Goal: Task Accomplishment & Management: Complete application form

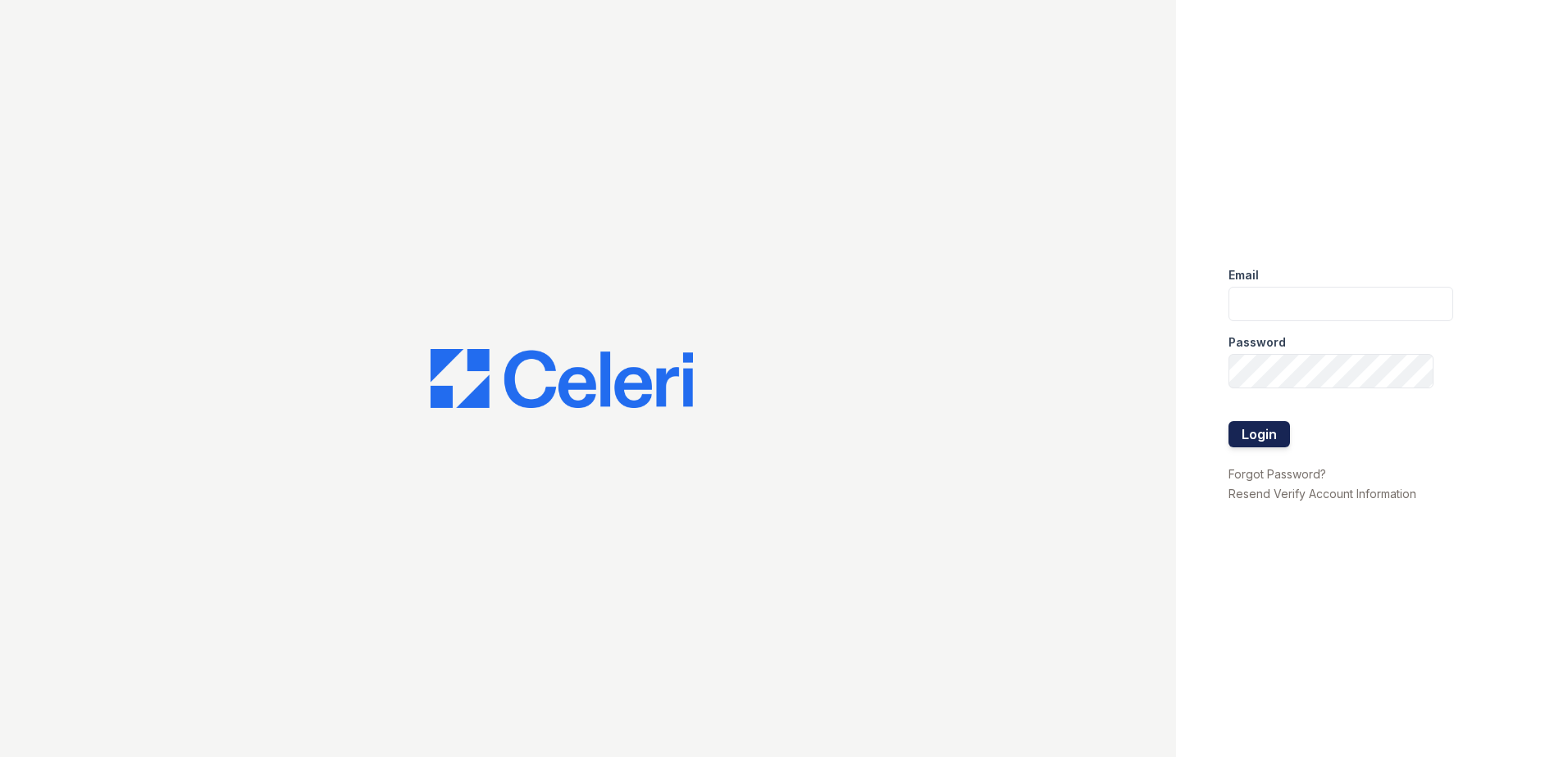
type input "[EMAIL_ADDRESS][DOMAIN_NAME]"
click at [1266, 425] on button "Login" at bounding box center [1258, 435] width 61 height 26
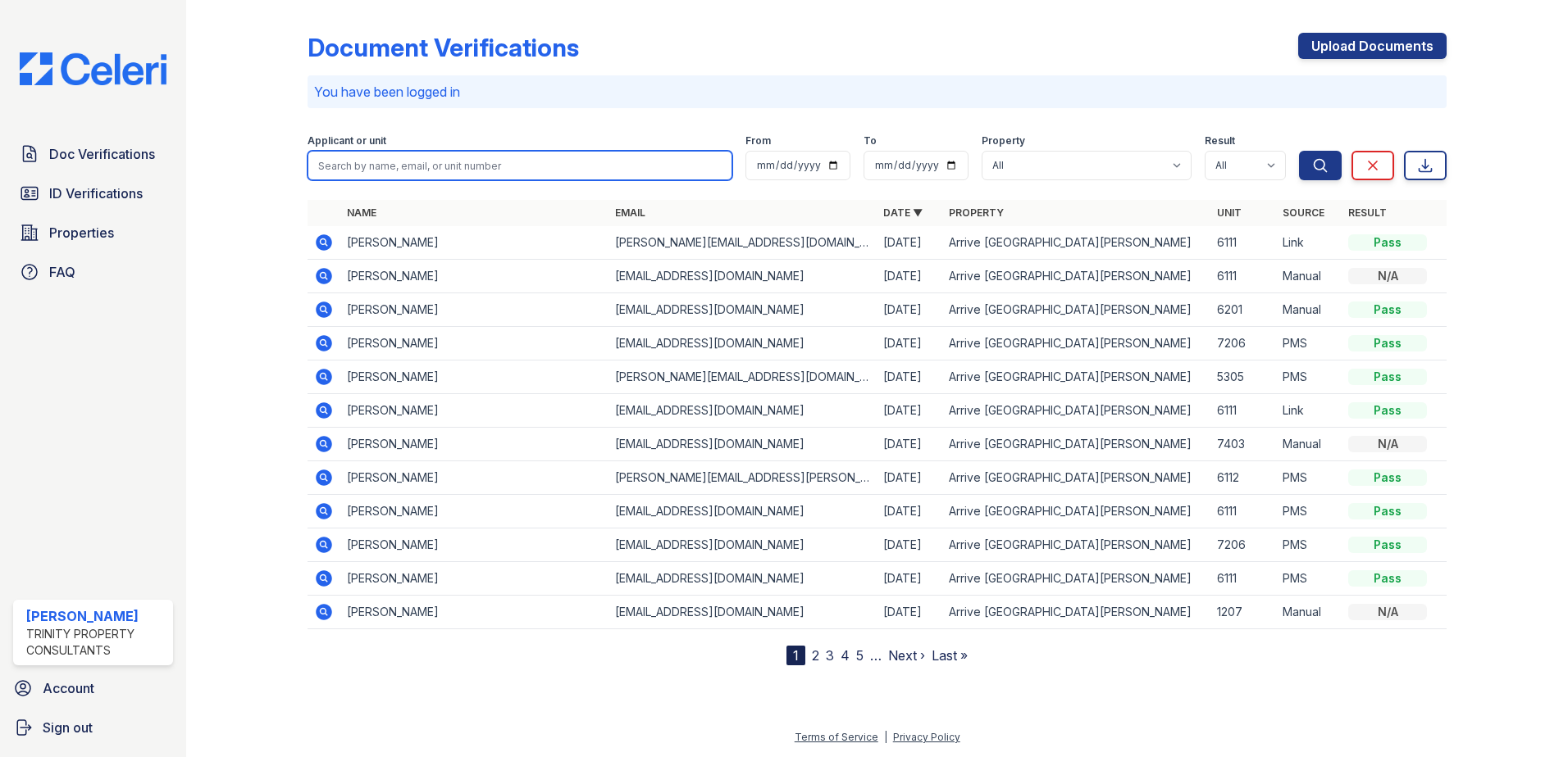
click at [432, 171] on input "search" at bounding box center [520, 165] width 425 height 29
type input "pryor"
click at [1298, 151] on button "Search" at bounding box center [1319, 165] width 42 height 29
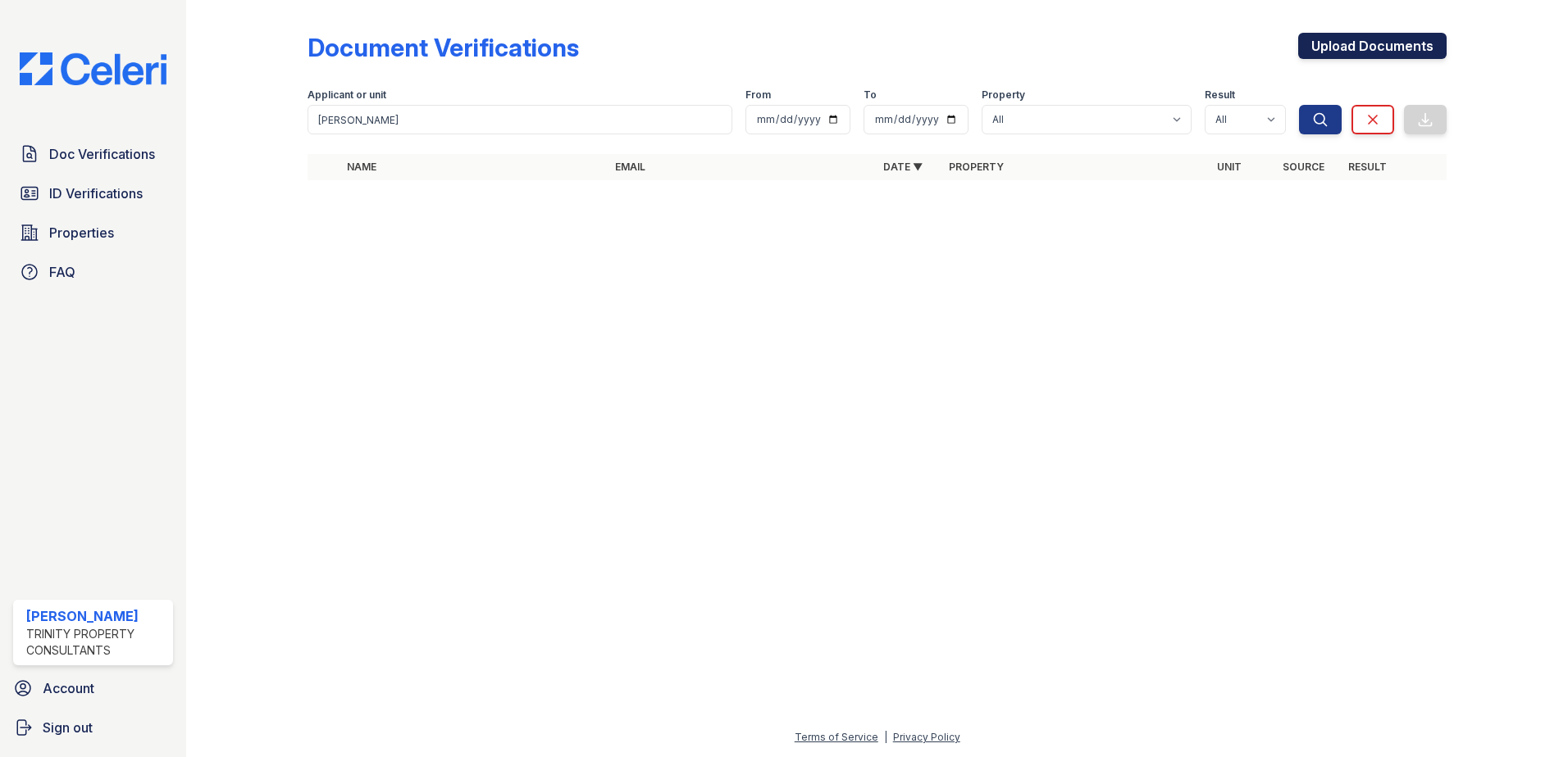
click at [1367, 47] on link "Upload Documents" at bounding box center [1372, 46] width 148 height 26
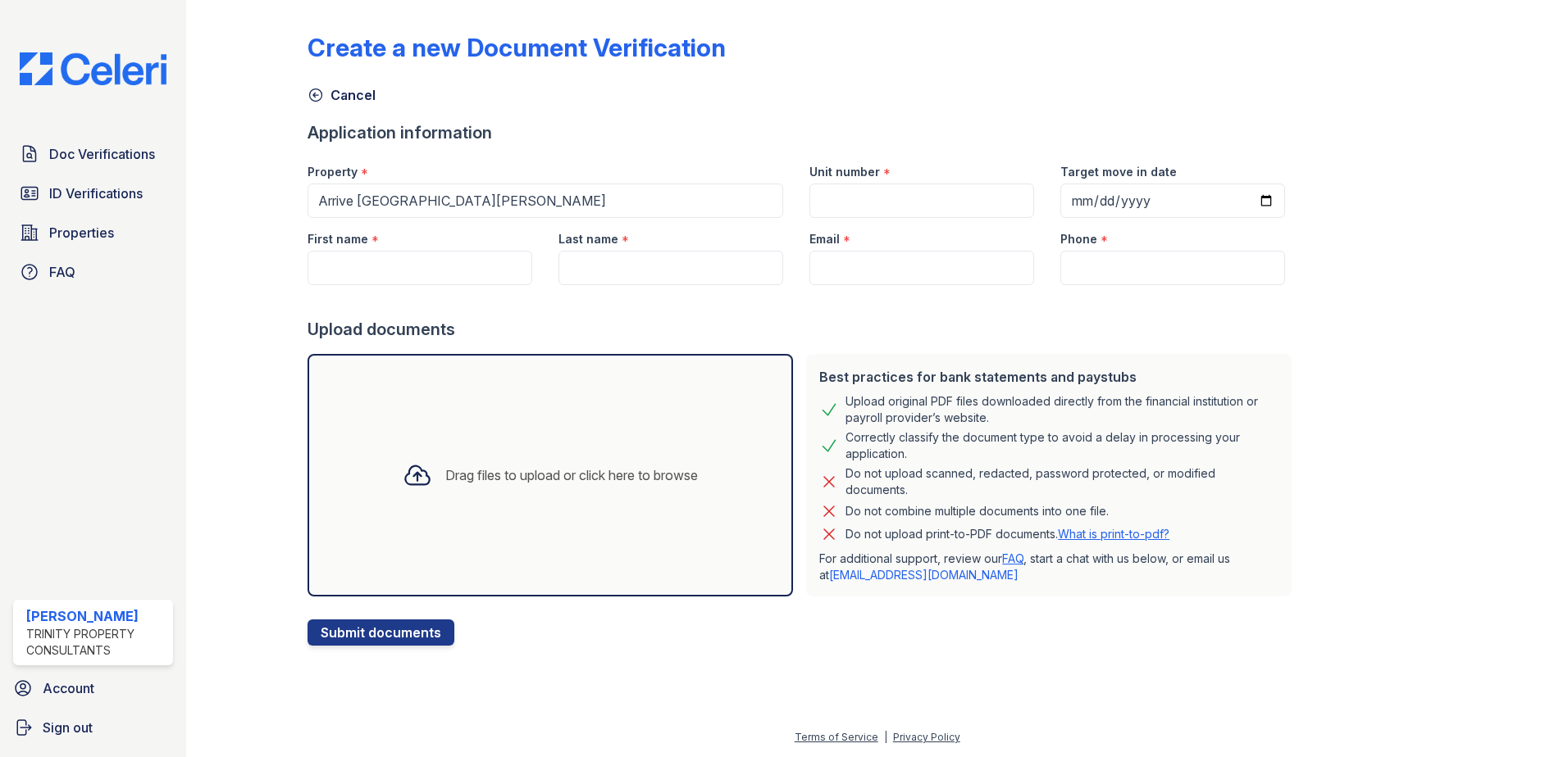
drag, startPoint x: 361, startPoint y: 250, endPoint x: 356, endPoint y: 258, distance: 9.4
click at [361, 252] on div "First name *" at bounding box center [419, 252] width 251 height 68
click at [348, 260] on input "First name" at bounding box center [419, 268] width 225 height 35
type input "Kelly"
type input "Pryor"
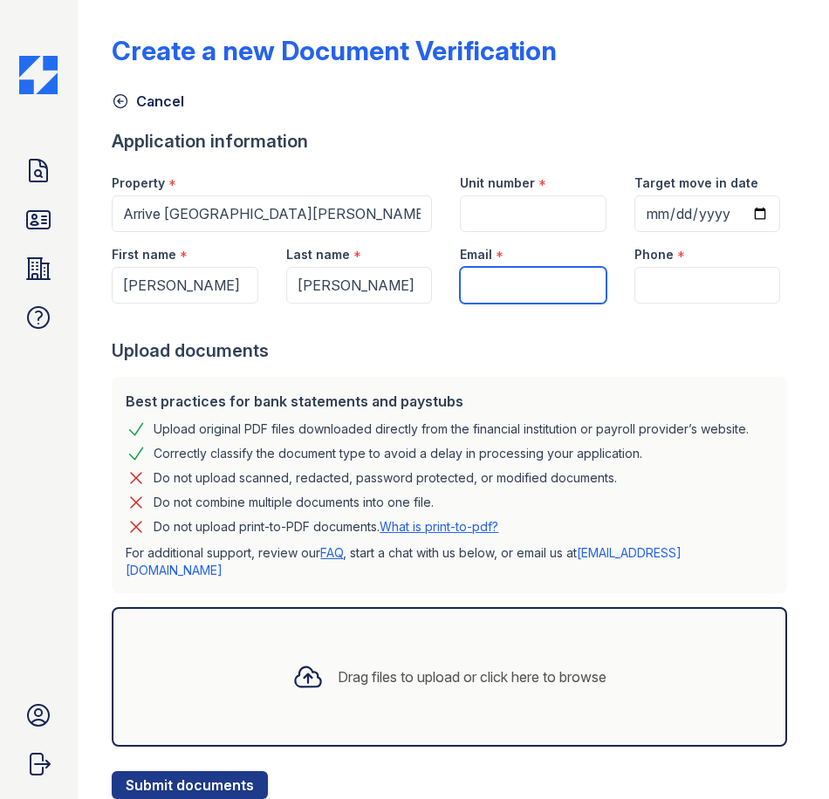
paste input "pryorkelly@yahoo.com"
type input "pryorkelly@yahoo.com"
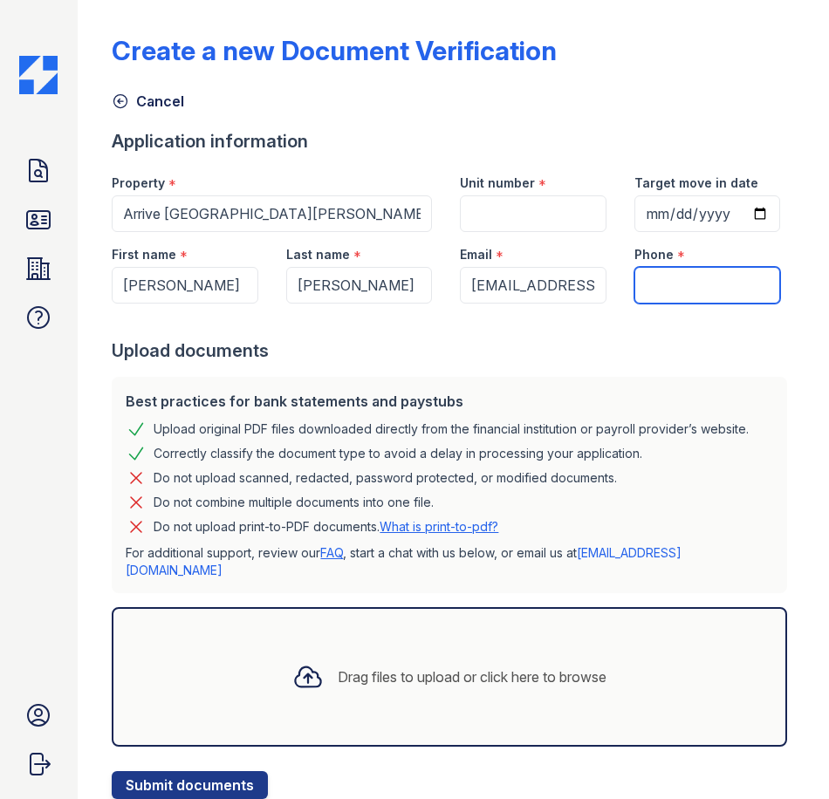
click at [646, 304] on input "Phone" at bounding box center [707, 285] width 146 height 37
paste input "(917) 283-7759"
type input "(917) 283-7759"
click at [487, 192] on div "Unit number *" at bounding box center [533, 178] width 146 height 35
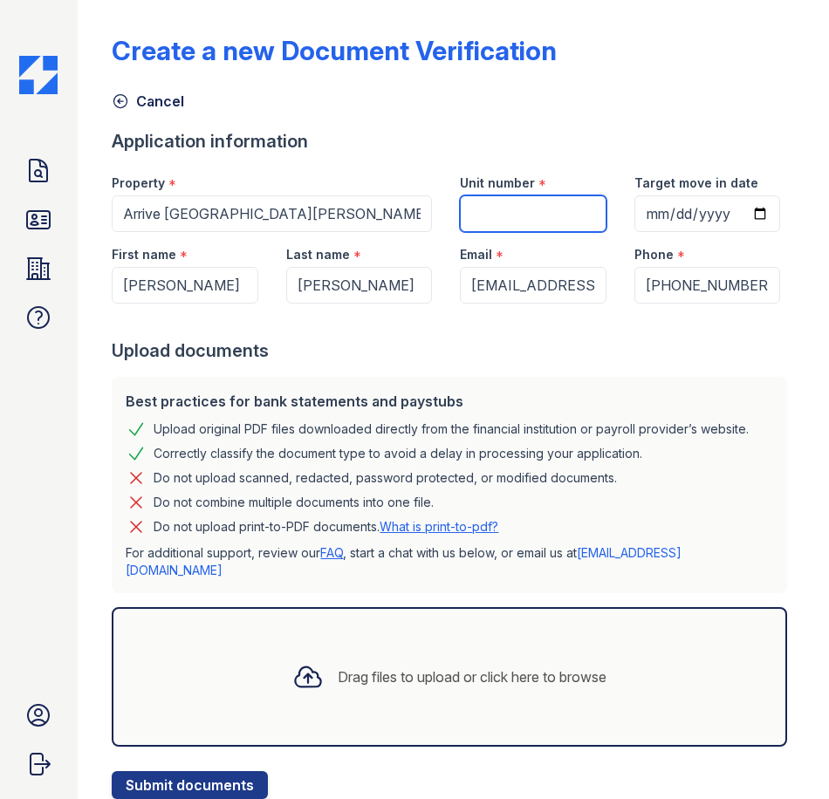
drag, startPoint x: 487, startPoint y: 192, endPoint x: 493, endPoint y: 216, distance: 25.2
click at [493, 216] on input "Unit number" at bounding box center [533, 213] width 146 height 37
type input "5211"
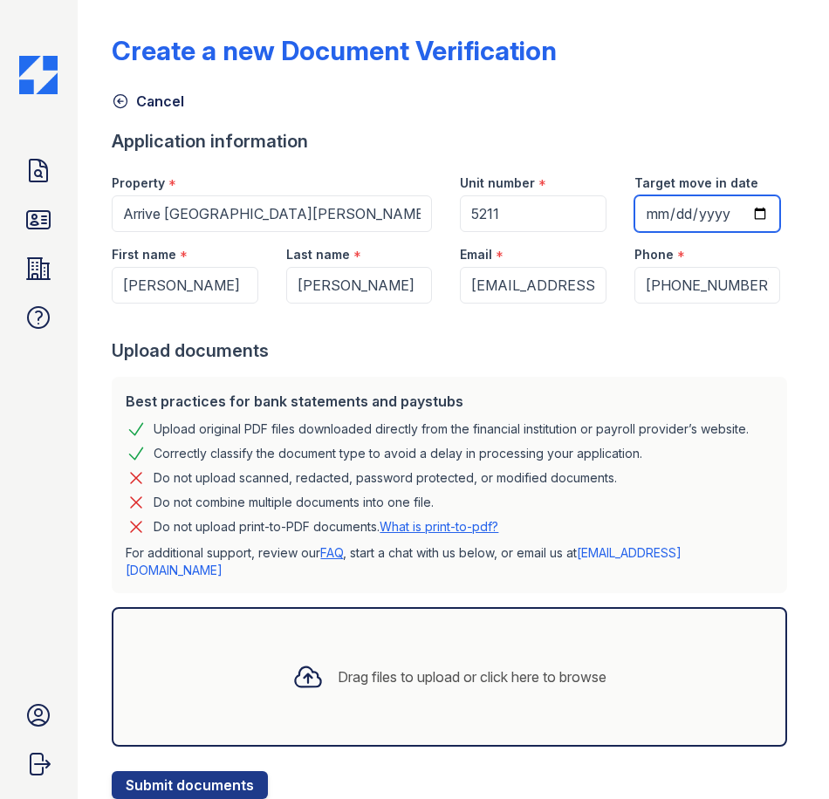
click at [634, 232] on input "Target move in date" at bounding box center [707, 213] width 146 height 37
drag, startPoint x: 126, startPoint y: 276, endPoint x: 155, endPoint y: 288, distance: 32.1
click at [634, 232] on input "Target move in date" at bounding box center [707, 213] width 146 height 37
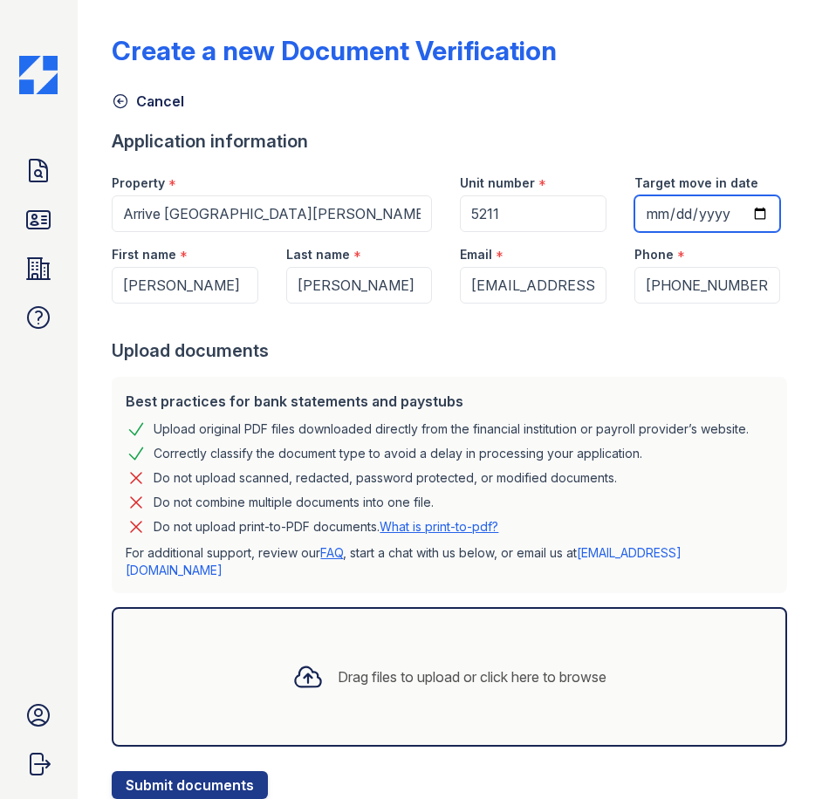
click at [634, 232] on input "Target move in date" at bounding box center [707, 213] width 146 height 37
type input "2025-10-21"
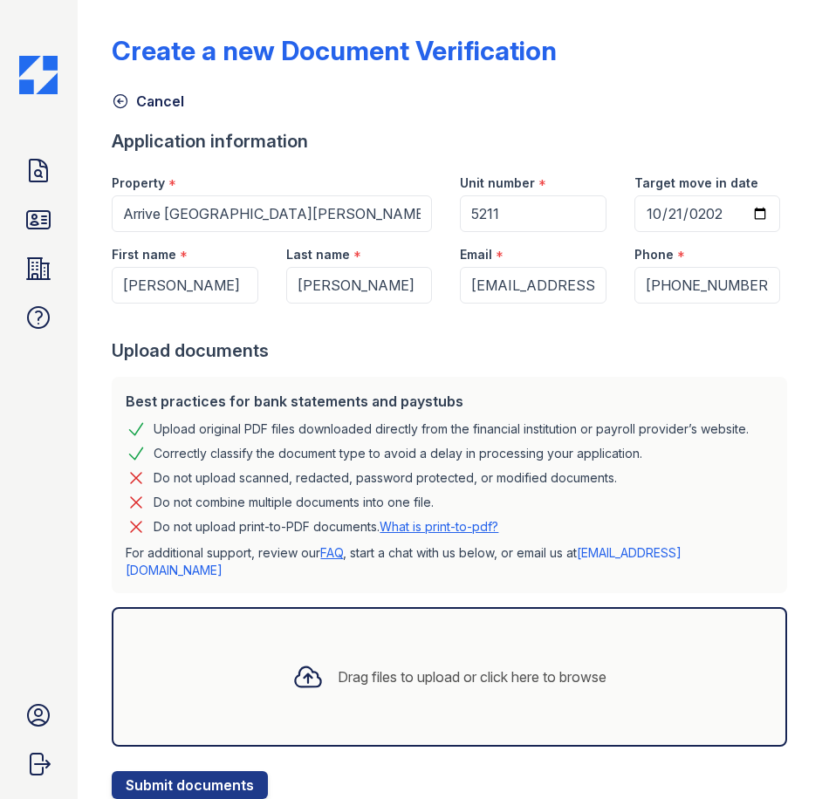
click at [426, 232] on div "Property * Arrive Fort Lee Unit number * 5211 Target move in date 2025-10-21" at bounding box center [446, 197] width 696 height 72
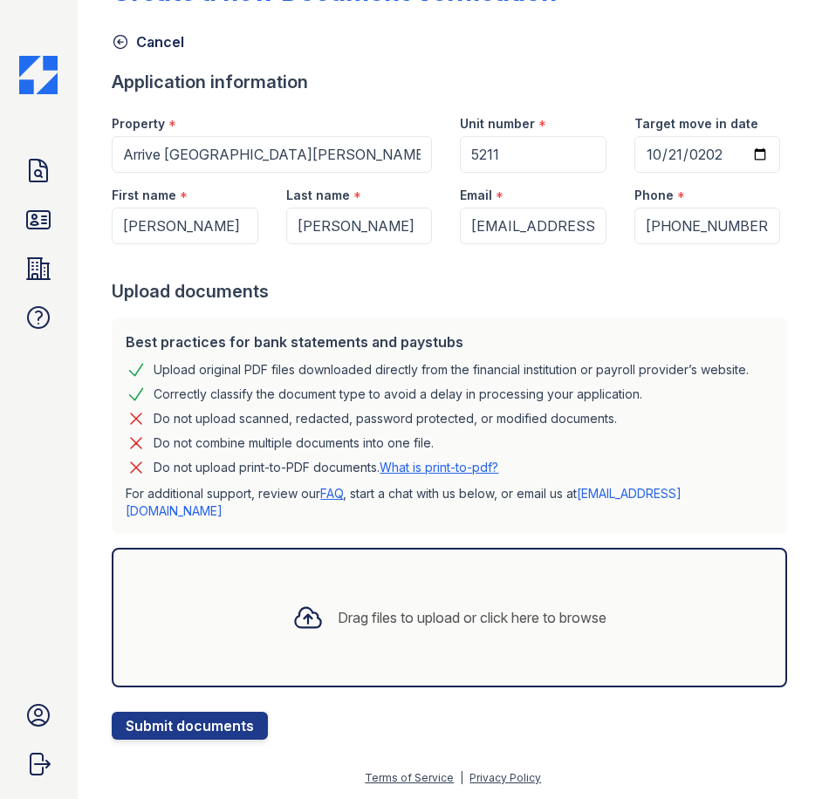
scroll to position [113, 0]
click at [456, 612] on div "Drag files to upload or click here to browse" at bounding box center [472, 617] width 269 height 21
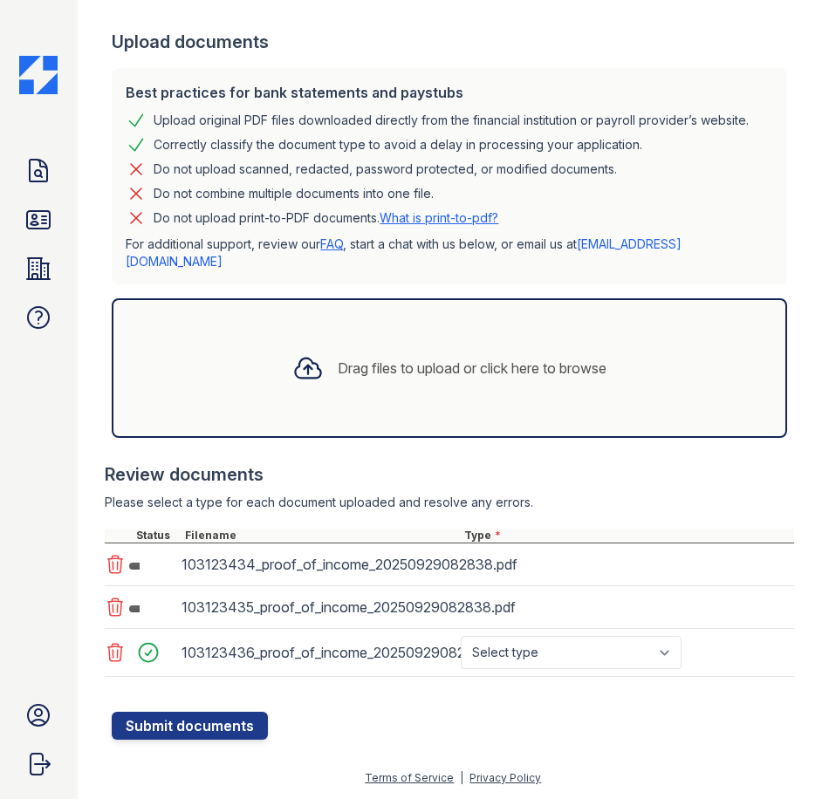
scroll to position [363, 0]
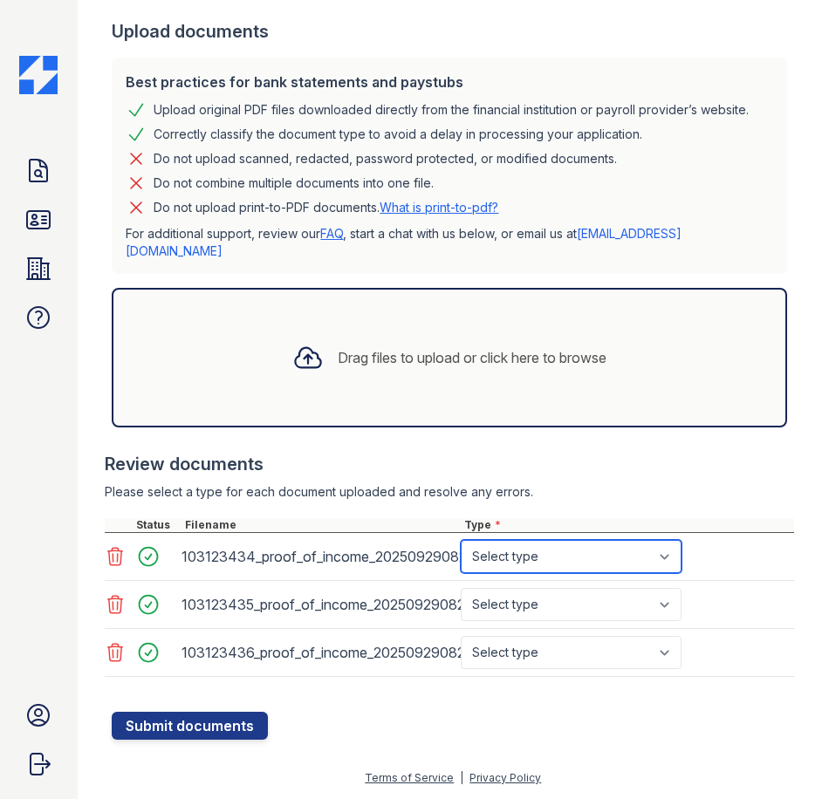
click at [607, 573] on select "Select type Paystub Bank Statement Offer Letter Tax Documents Benefit Award Let…" at bounding box center [571, 556] width 221 height 33
select select "paystub"
click at [461, 551] on select "Select type Paystub Bank Statement Offer Letter Tax Documents Benefit Award Let…" at bounding box center [571, 556] width 221 height 33
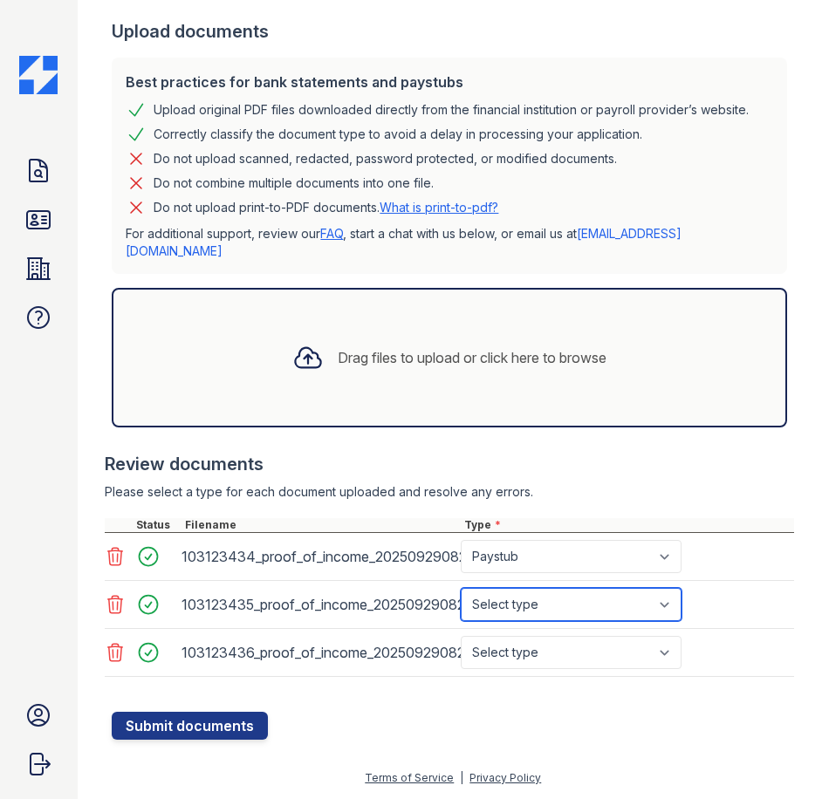
drag, startPoint x: 543, startPoint y: 614, endPoint x: 540, endPoint y: 595, distance: 19.4
click at [543, 614] on select "Select type Paystub Bank Statement Offer Letter Tax Documents Benefit Award Let…" at bounding box center [571, 604] width 221 height 33
click at [461, 599] on select "Select type Paystub Bank Statement Offer Letter Tax Documents Benefit Award Let…" at bounding box center [571, 604] width 221 height 33
click at [528, 616] on select "Select type Paystub Bank Statement Offer Letter Tax Documents Benefit Award Let…" at bounding box center [571, 604] width 221 height 33
select select "paystub"
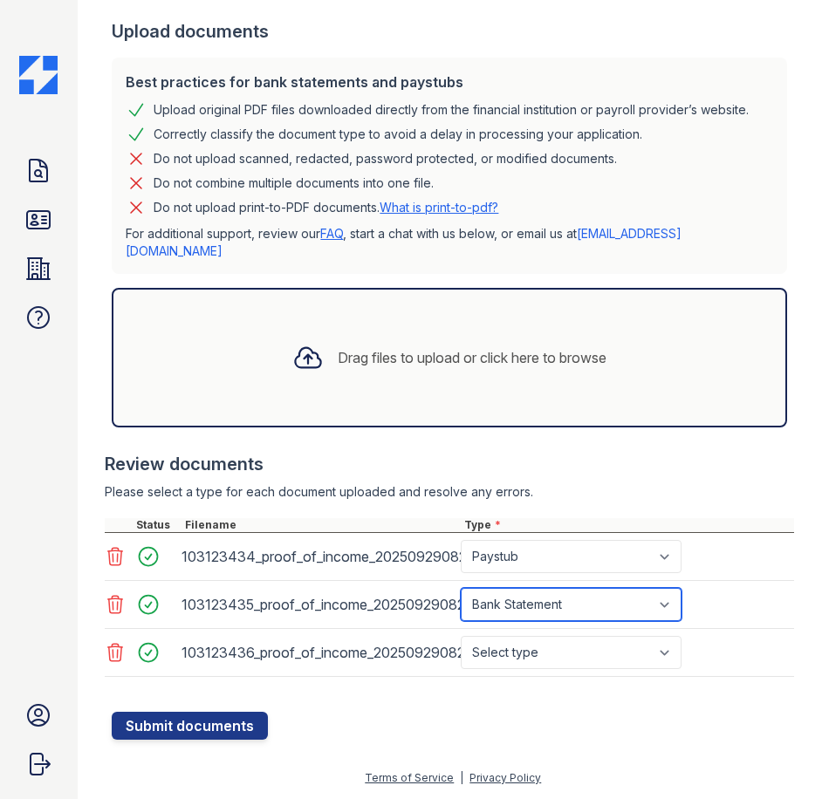
click at [461, 599] on select "Select type Paystub Bank Statement Offer Letter Tax Documents Benefit Award Let…" at bounding box center [571, 604] width 221 height 33
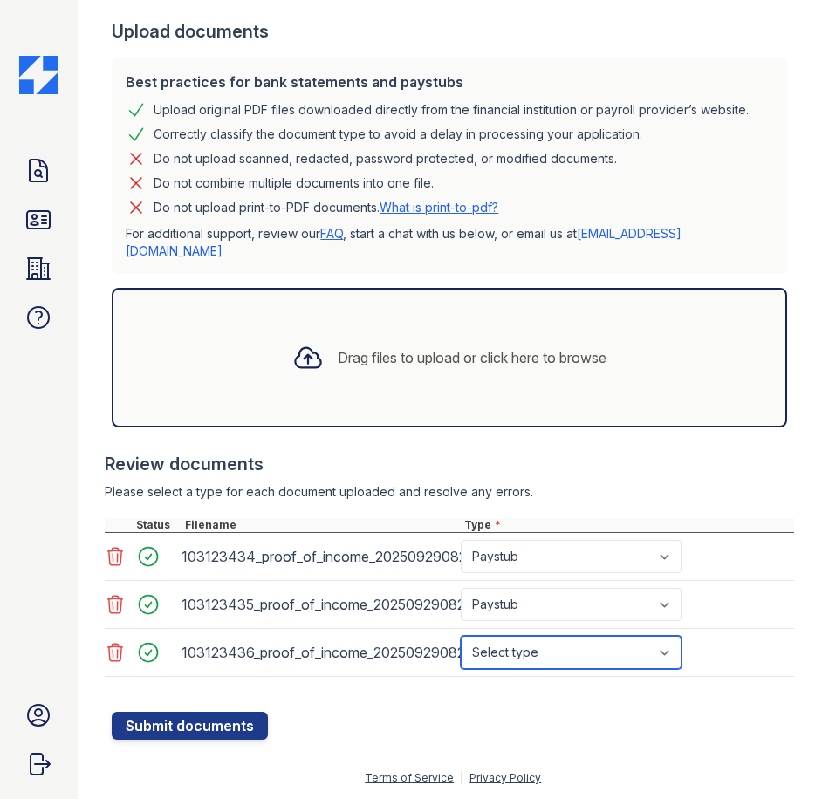
click at [531, 669] on select "Select type Paystub Bank Statement Offer Letter Tax Documents Benefit Award Let…" at bounding box center [571, 652] width 221 height 33
click at [511, 665] on select "Select type Paystub Bank Statement Offer Letter Tax Documents Benefit Award Let…" at bounding box center [571, 652] width 221 height 33
select select "other"
click at [461, 647] on select "Select type Paystub Bank Statement Offer Letter Tax Documents Benefit Award Let…" at bounding box center [571, 652] width 221 height 33
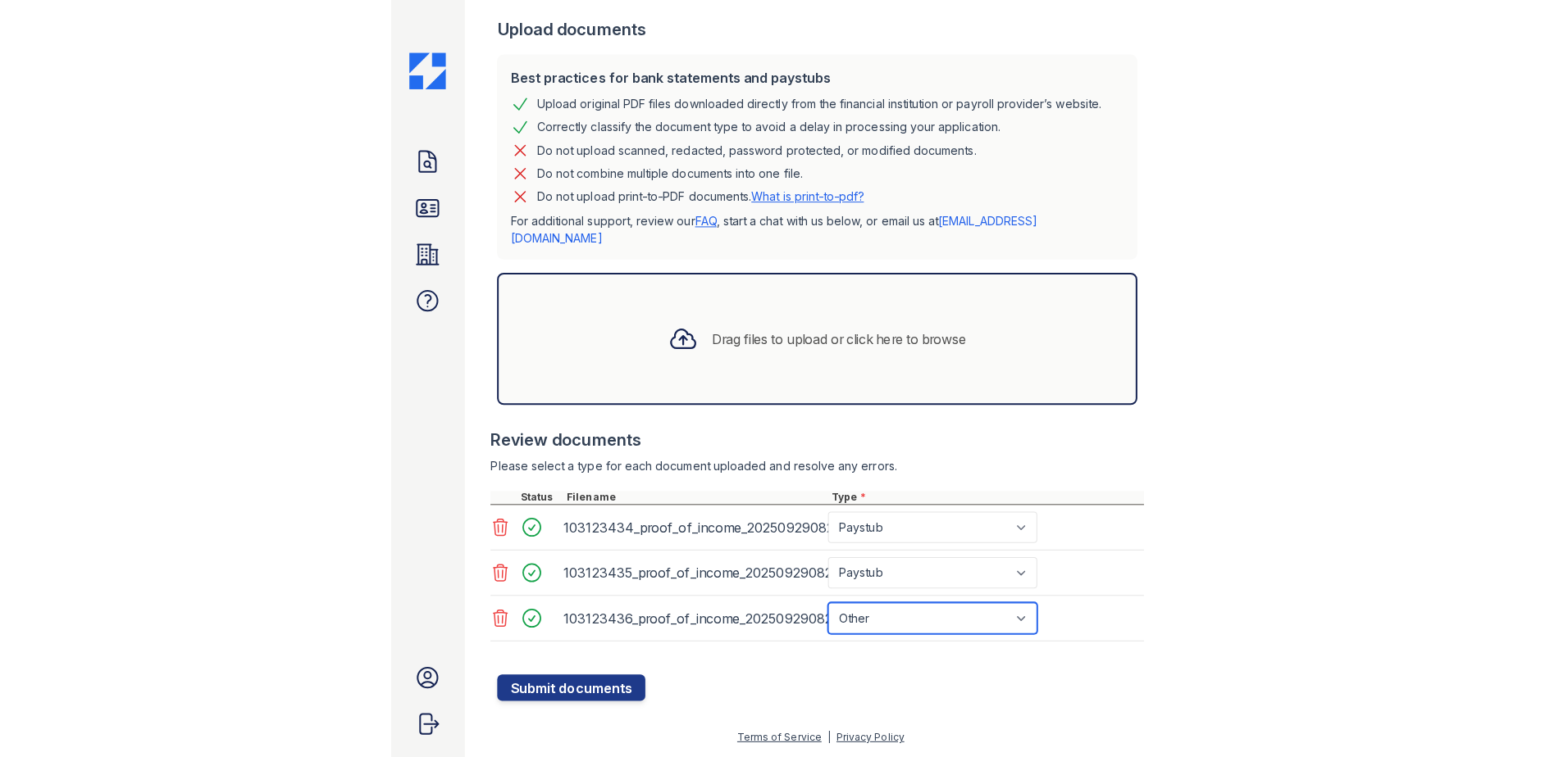
scroll to position [351, 0]
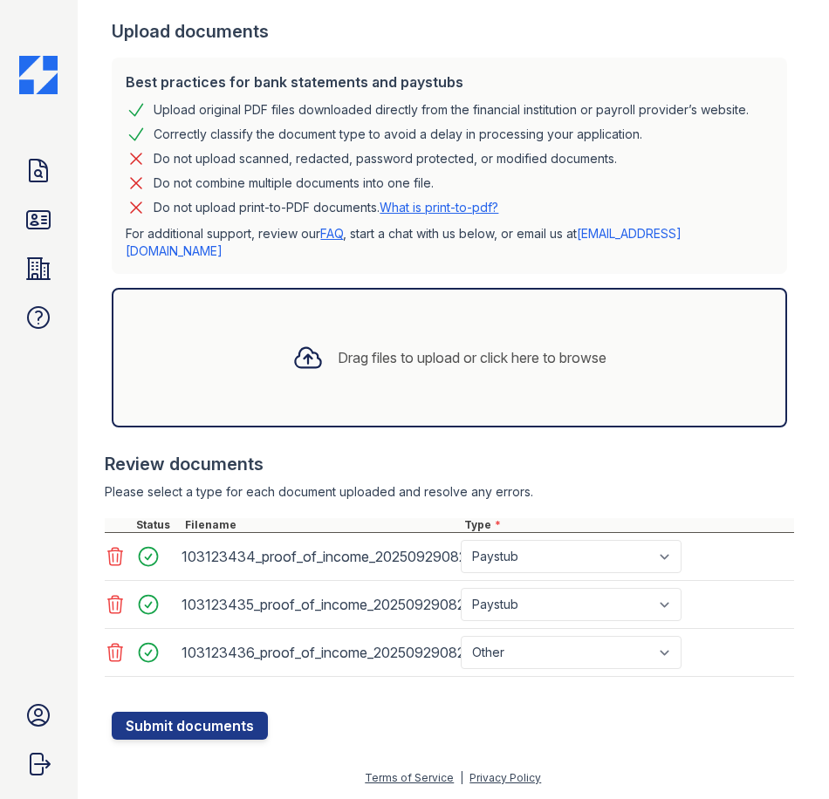
drag, startPoint x: 766, startPoint y: 526, endPoint x: 753, endPoint y: 510, distance: 21.1
click at [766, 525] on div "Type *" at bounding box center [627, 525] width 333 height 14
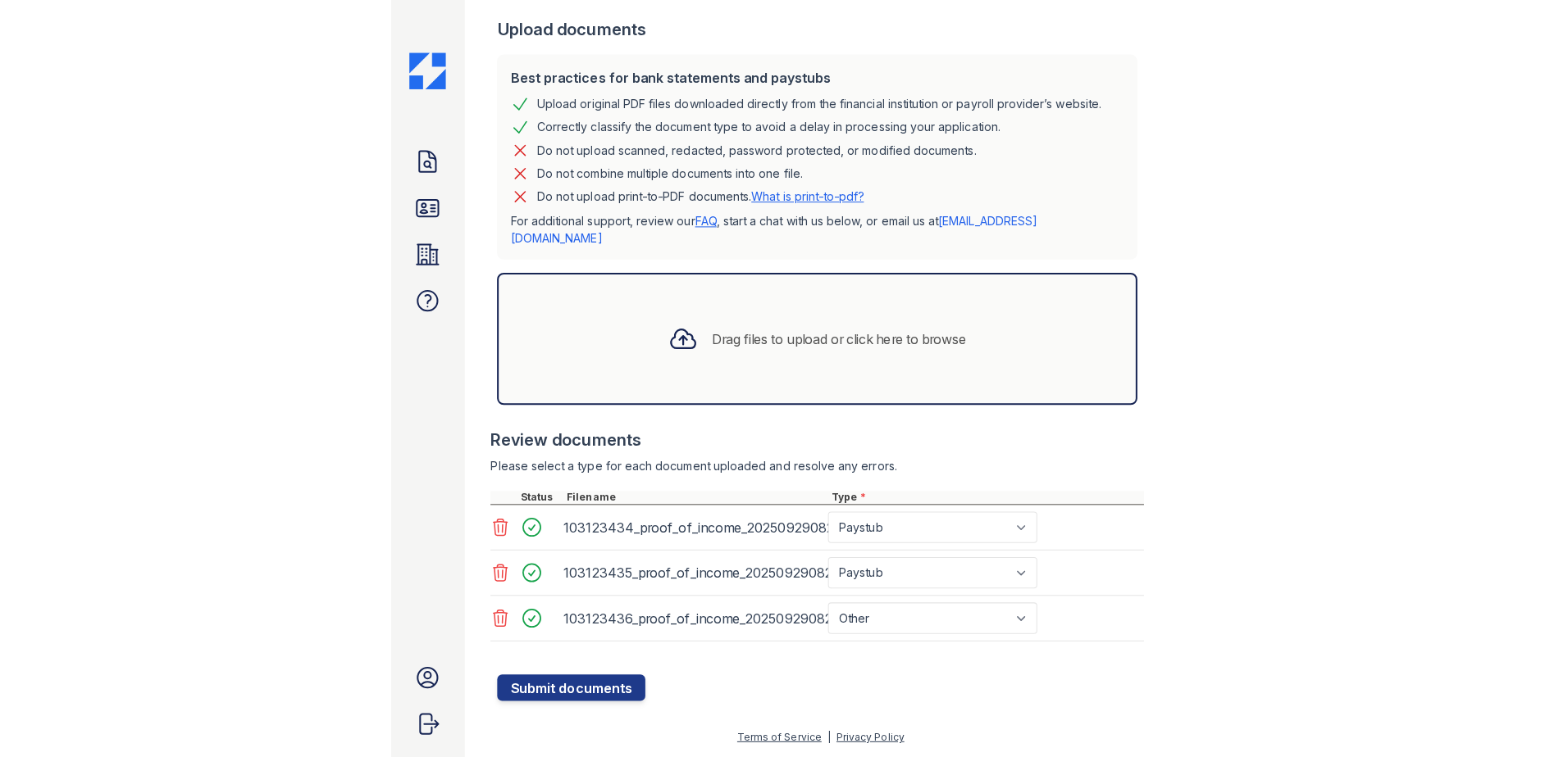
scroll to position [189, 0]
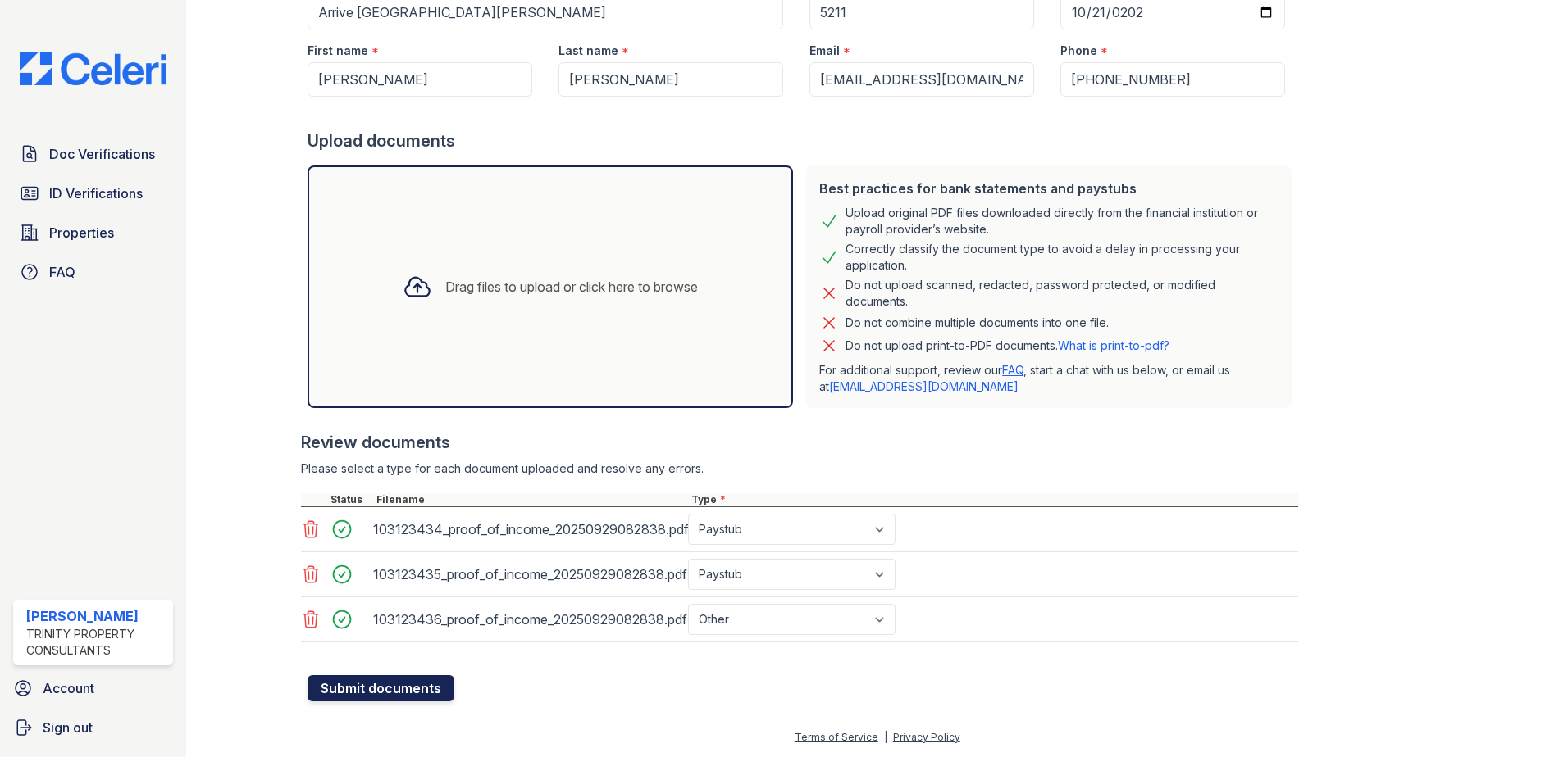
click at [365, 694] on button "Submit documents" at bounding box center [380, 688] width 147 height 26
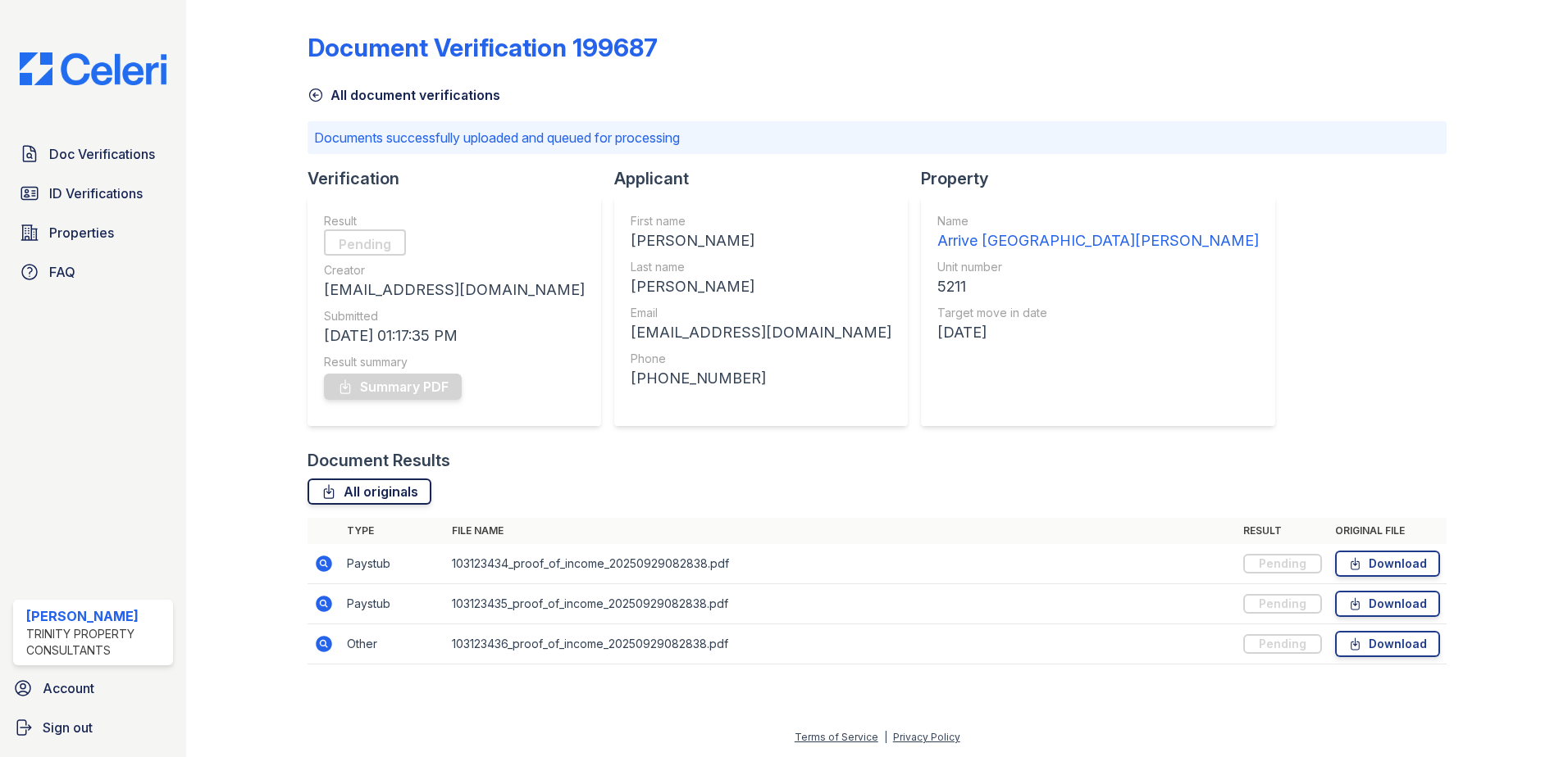
click at [377, 488] on link "All originals" at bounding box center [369, 492] width 124 height 26
